Goal: Task Accomplishment & Management: Manage account settings

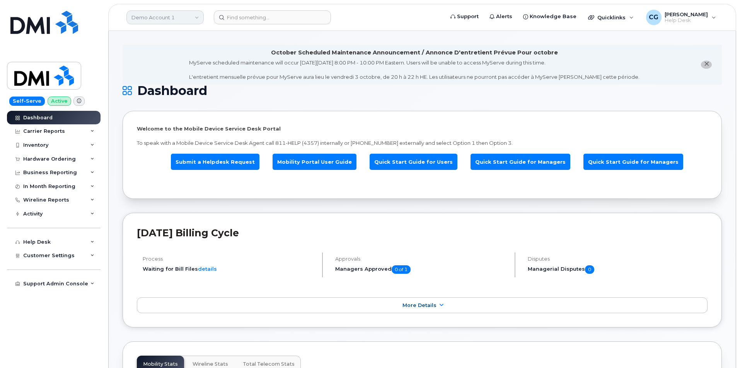
click at [146, 19] on link "Demo Account 1" at bounding box center [164, 17] width 77 height 14
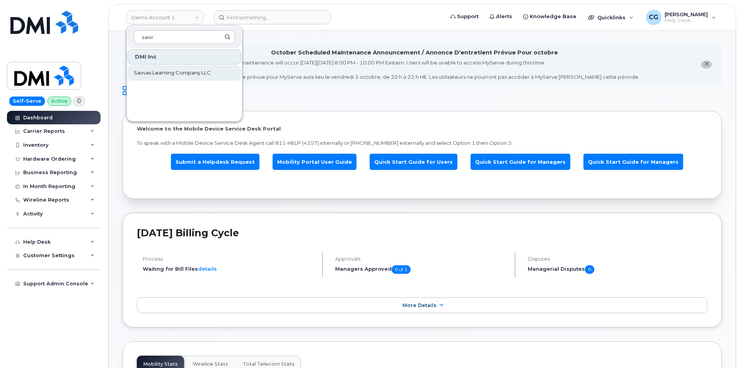
type input "savv"
click at [152, 73] on span "Savvas Learning Company LLC" at bounding box center [172, 73] width 77 height 8
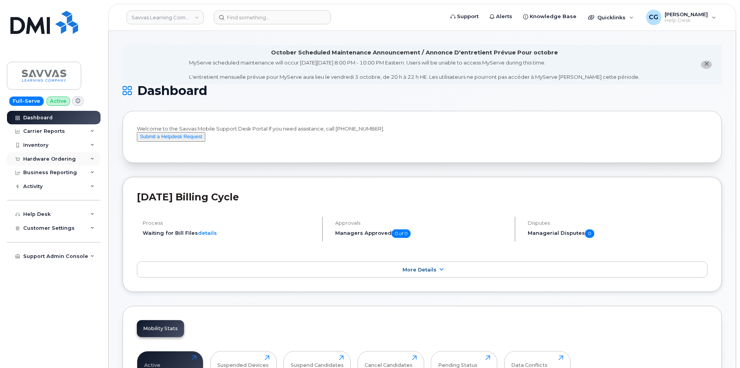
click at [37, 159] on div "Hardware Ordering" at bounding box center [49, 159] width 53 height 6
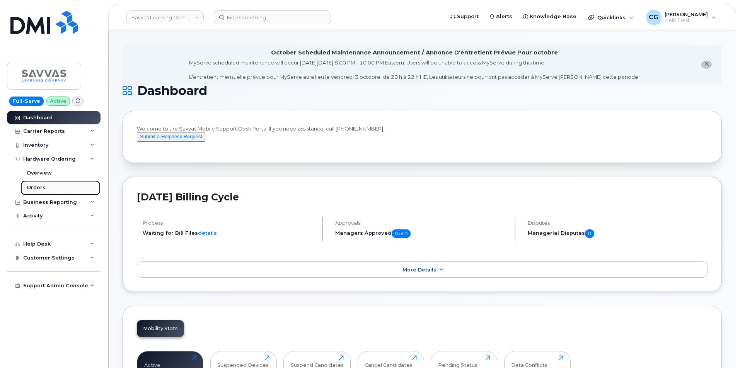
click at [38, 188] on div "Orders" at bounding box center [36, 187] width 19 height 7
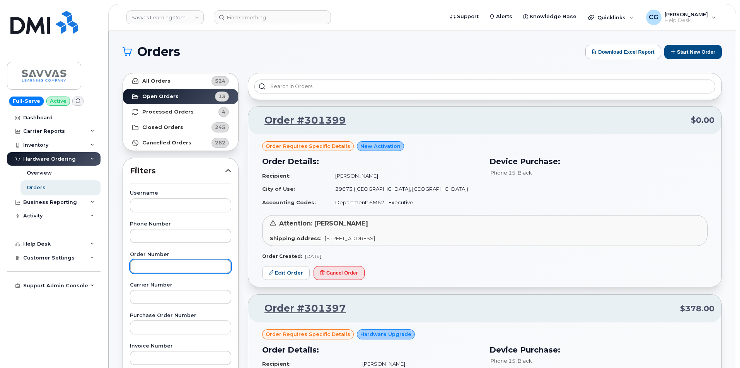
click at [143, 266] on input "text" at bounding box center [180, 267] width 101 height 14
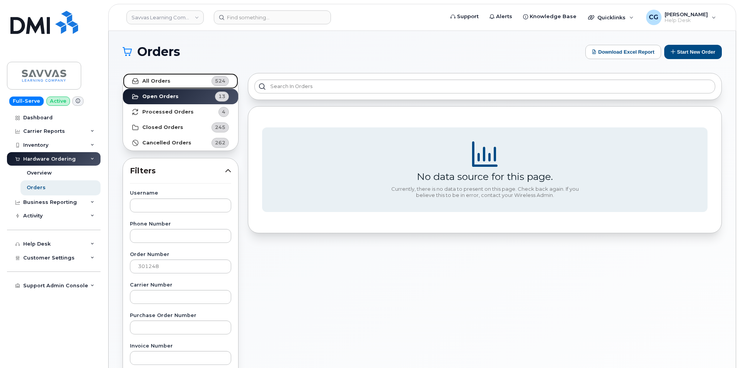
click at [156, 82] on strong "All Orders" at bounding box center [156, 81] width 28 height 6
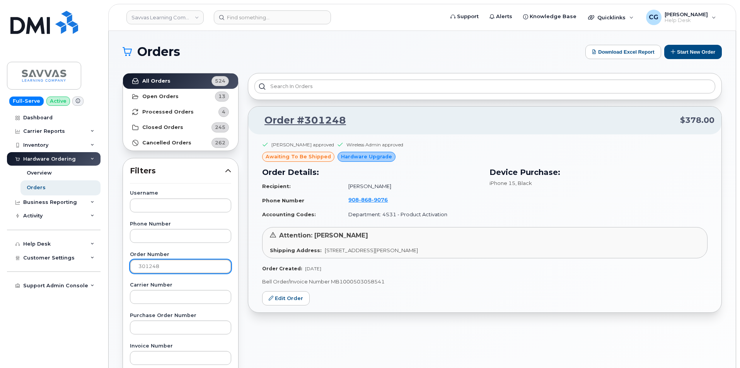
click at [167, 265] on input "301248" at bounding box center [180, 267] width 101 height 14
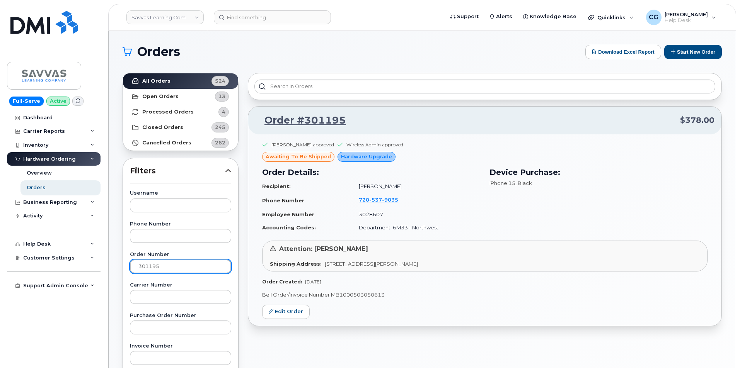
click at [166, 265] on input "301195" at bounding box center [180, 267] width 101 height 14
type input "301337"
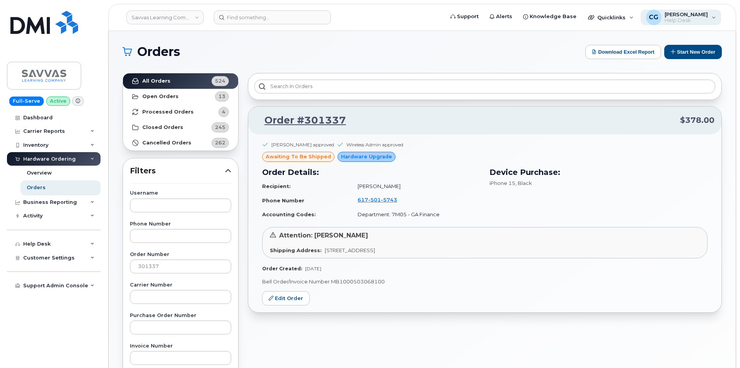
click at [685, 17] on span "[PERSON_NAME]" at bounding box center [686, 14] width 43 height 6
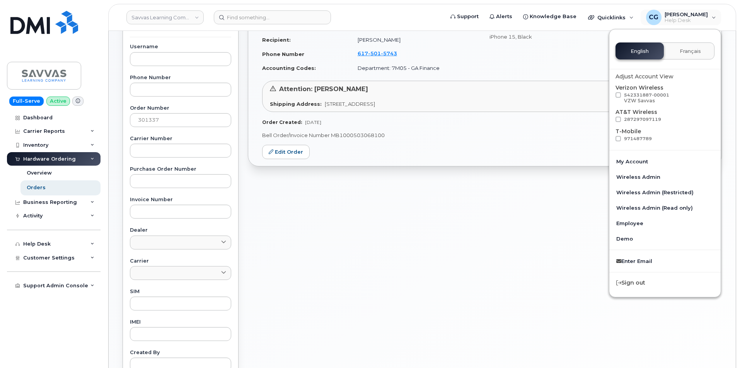
scroll to position [155, 0]
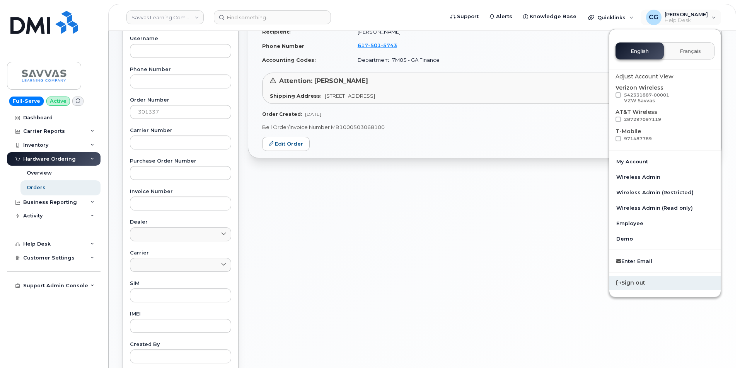
drag, startPoint x: 650, startPoint y: 283, endPoint x: 651, endPoint y: 278, distance: 5.1
click at [650, 282] on div "Sign out" at bounding box center [664, 283] width 111 height 14
